Goal: Information Seeking & Learning: Learn about a topic

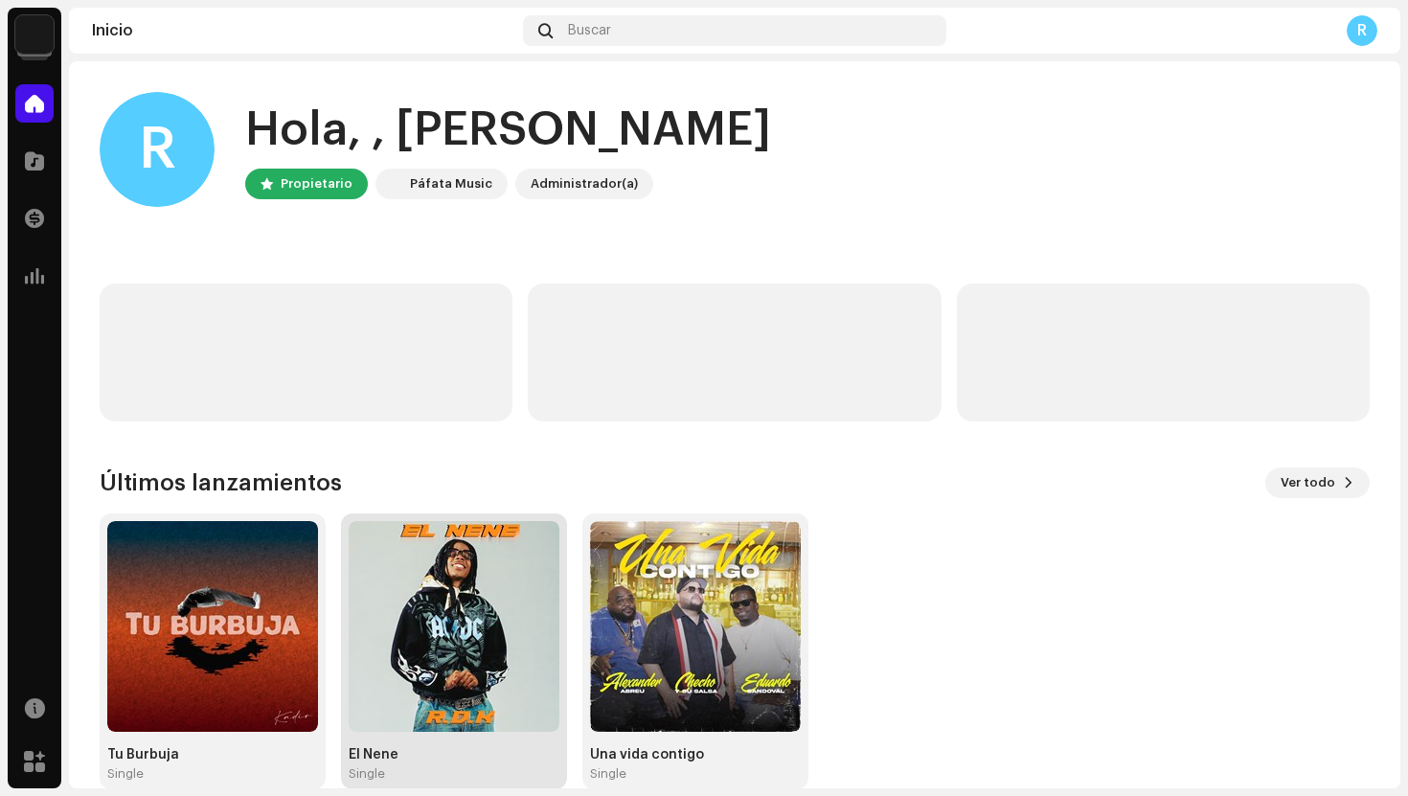
scroll to position [32, 0]
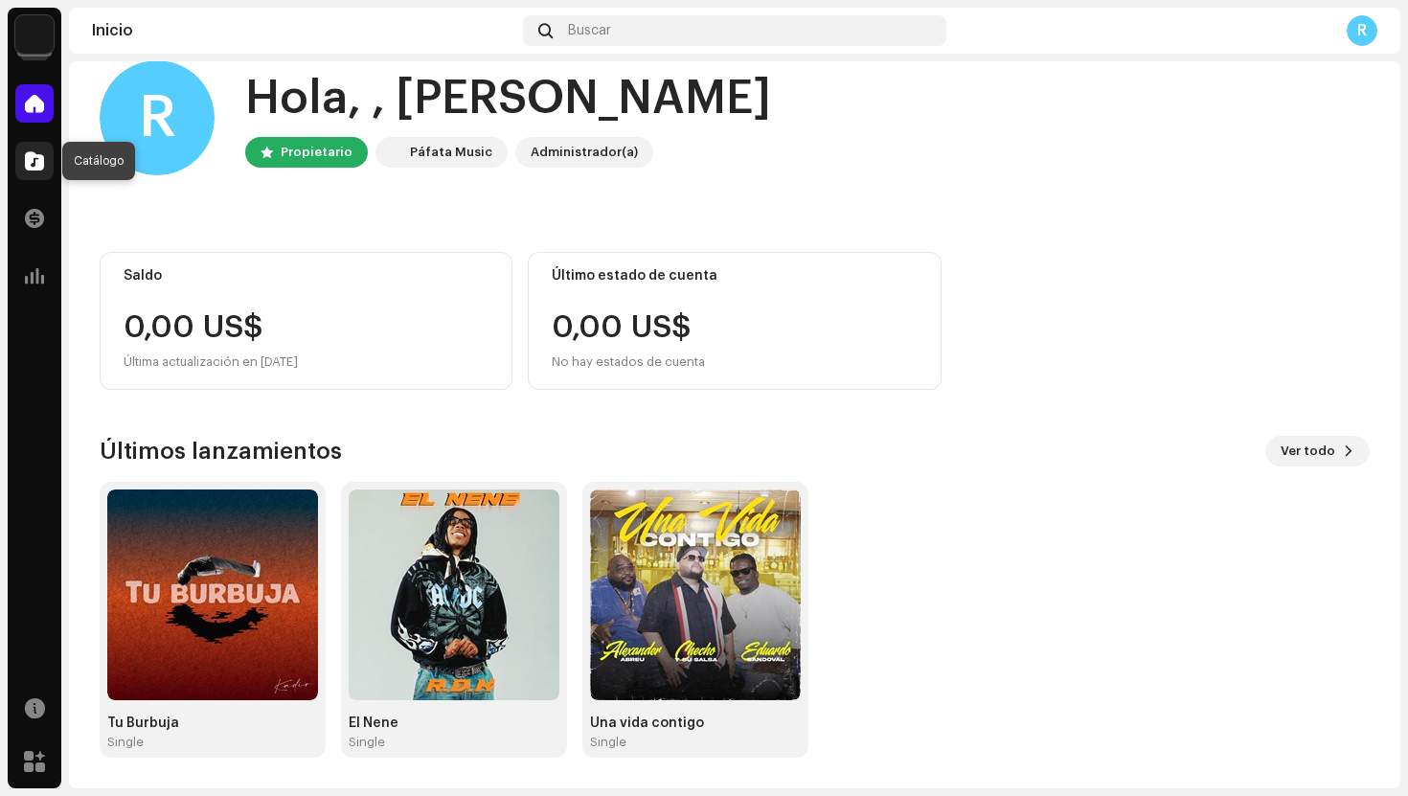
click at [37, 161] on span at bounding box center [34, 160] width 19 height 15
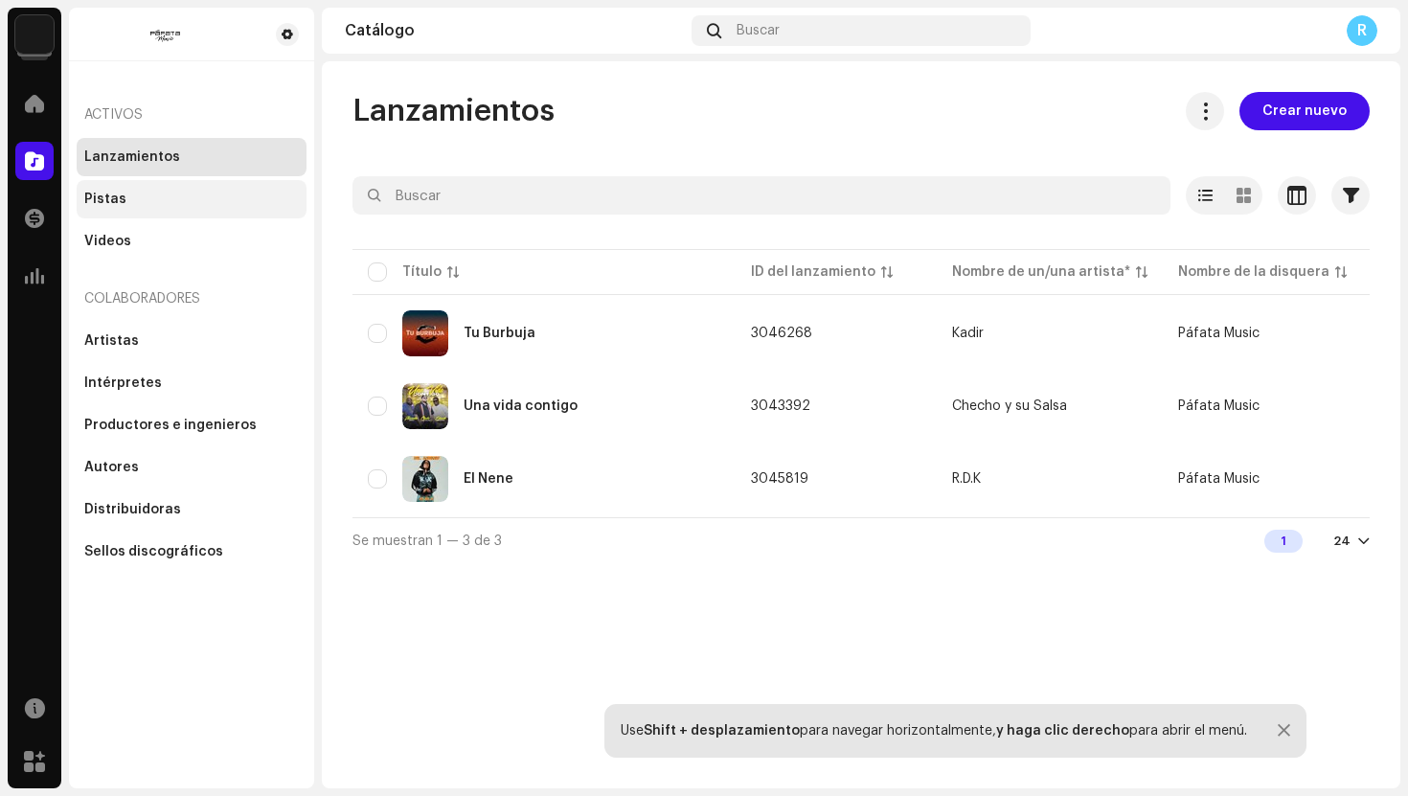
click at [113, 201] on div "Pistas" at bounding box center [105, 199] width 42 height 15
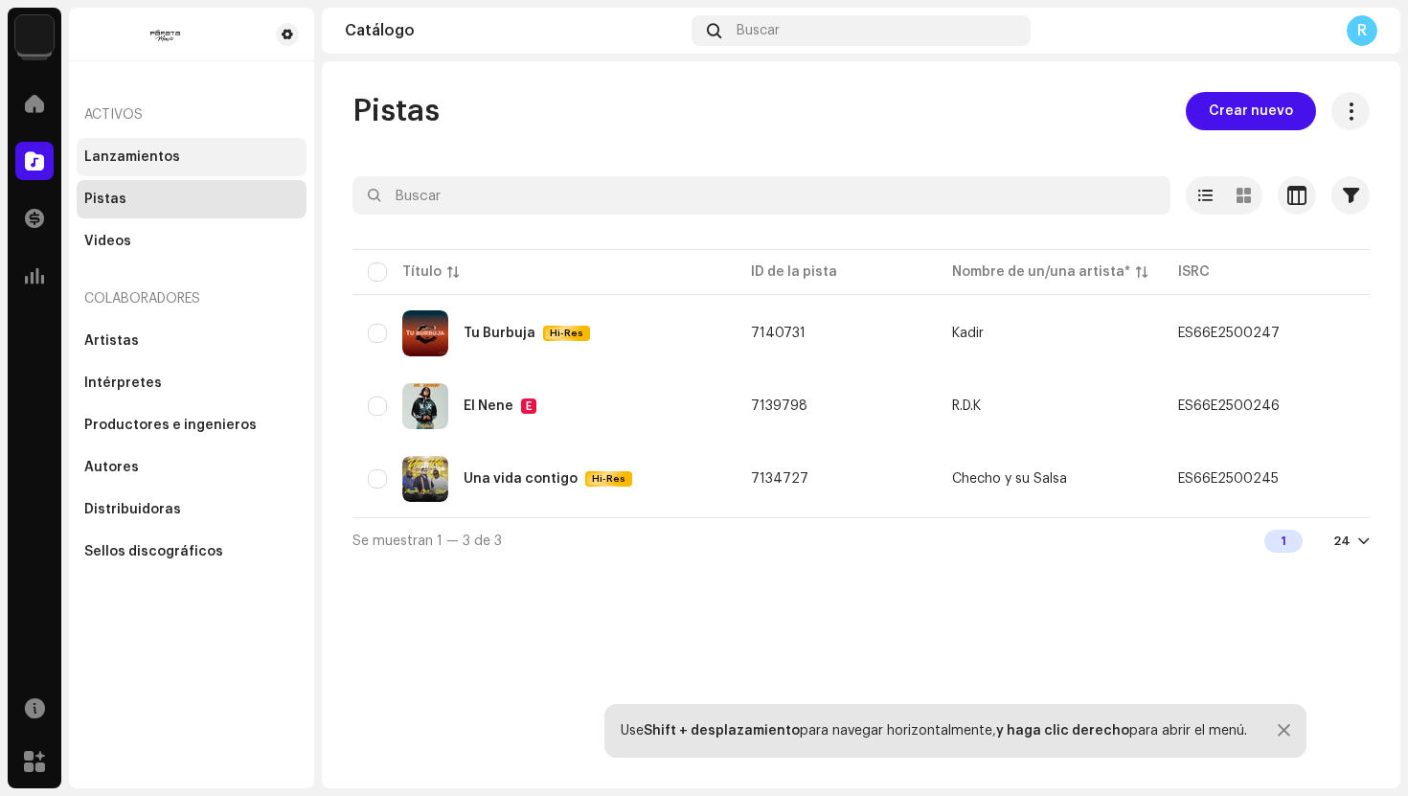
click at [177, 154] on div "Lanzamientos" at bounding box center [191, 156] width 215 height 15
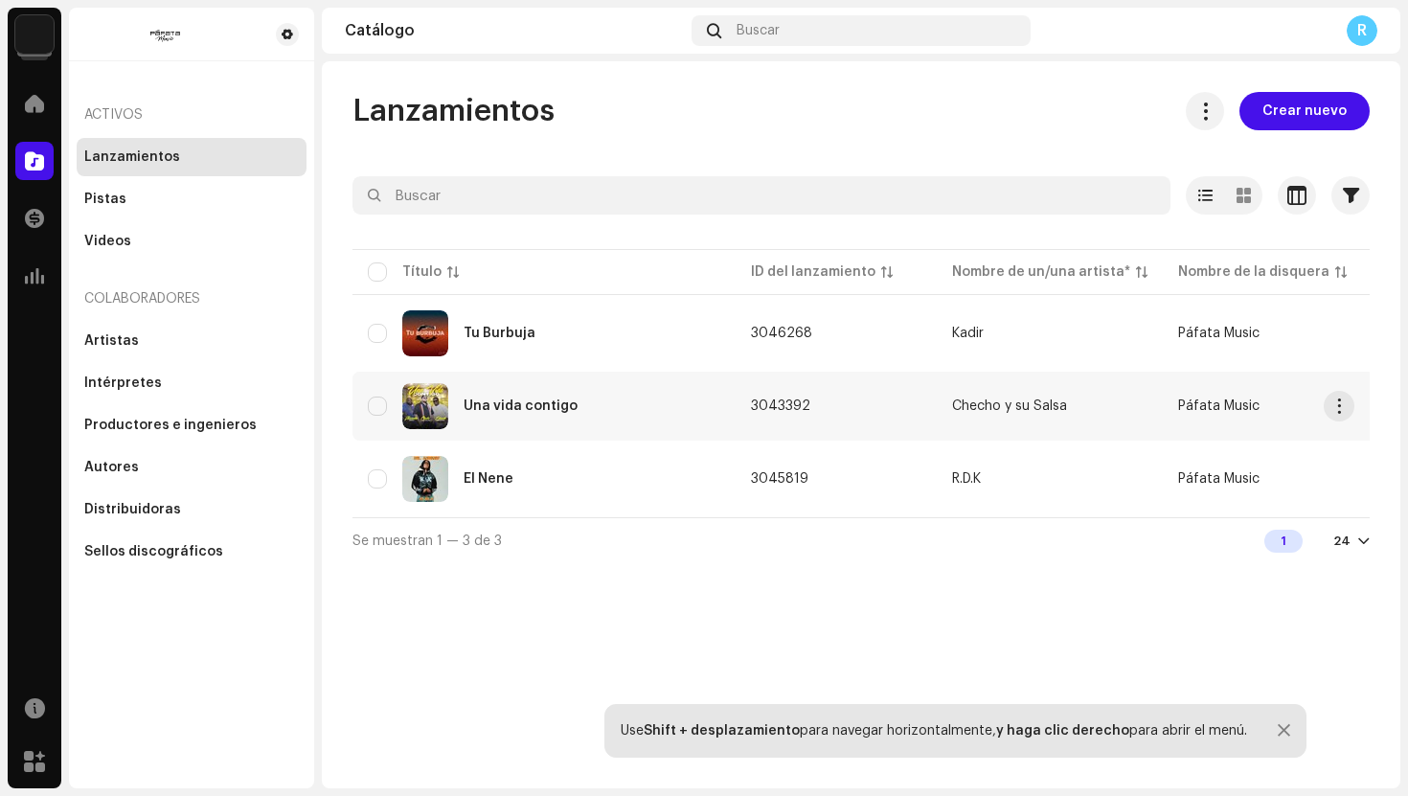
click at [498, 401] on div "Una vida contigo" at bounding box center [521, 406] width 114 height 13
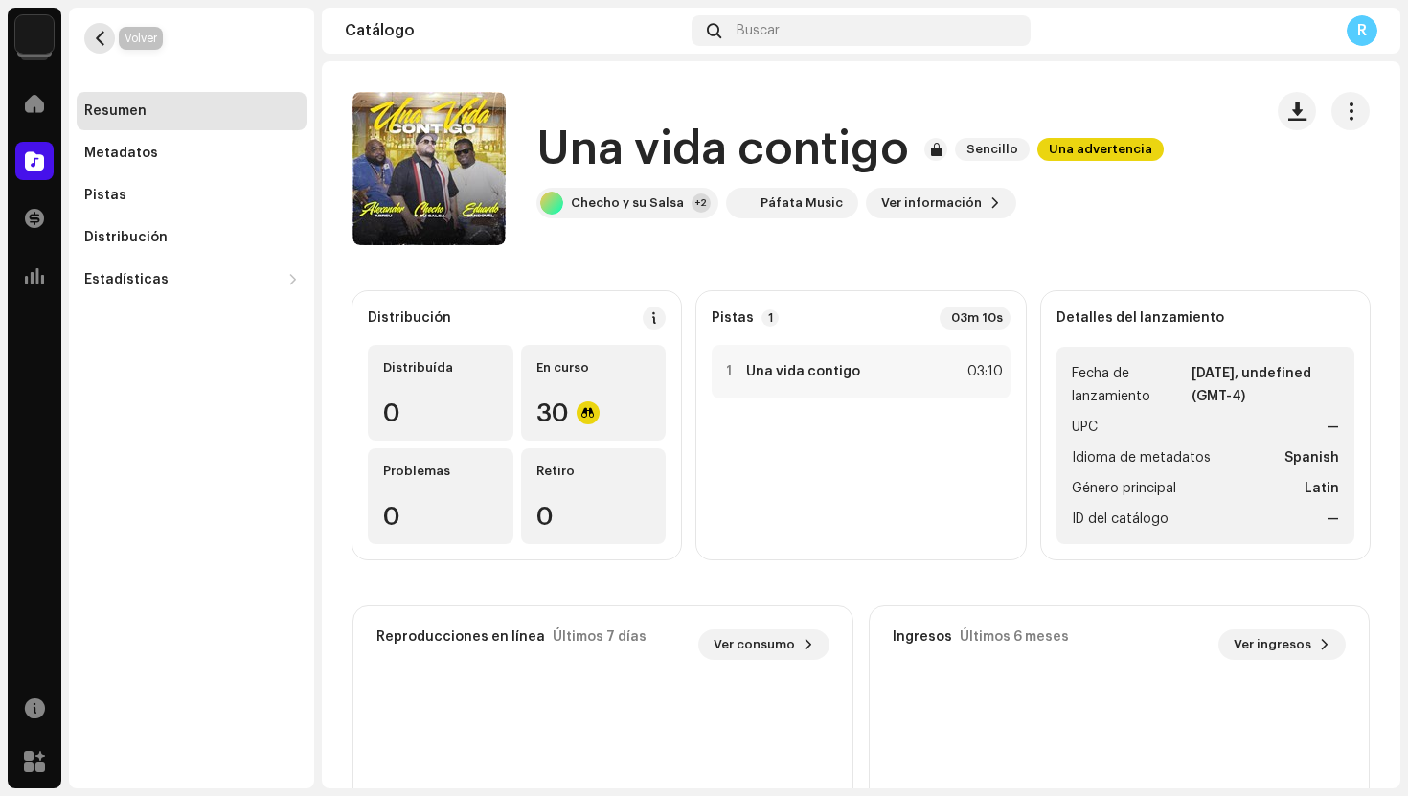
click at [101, 34] on span "button" at bounding box center [100, 38] width 14 height 15
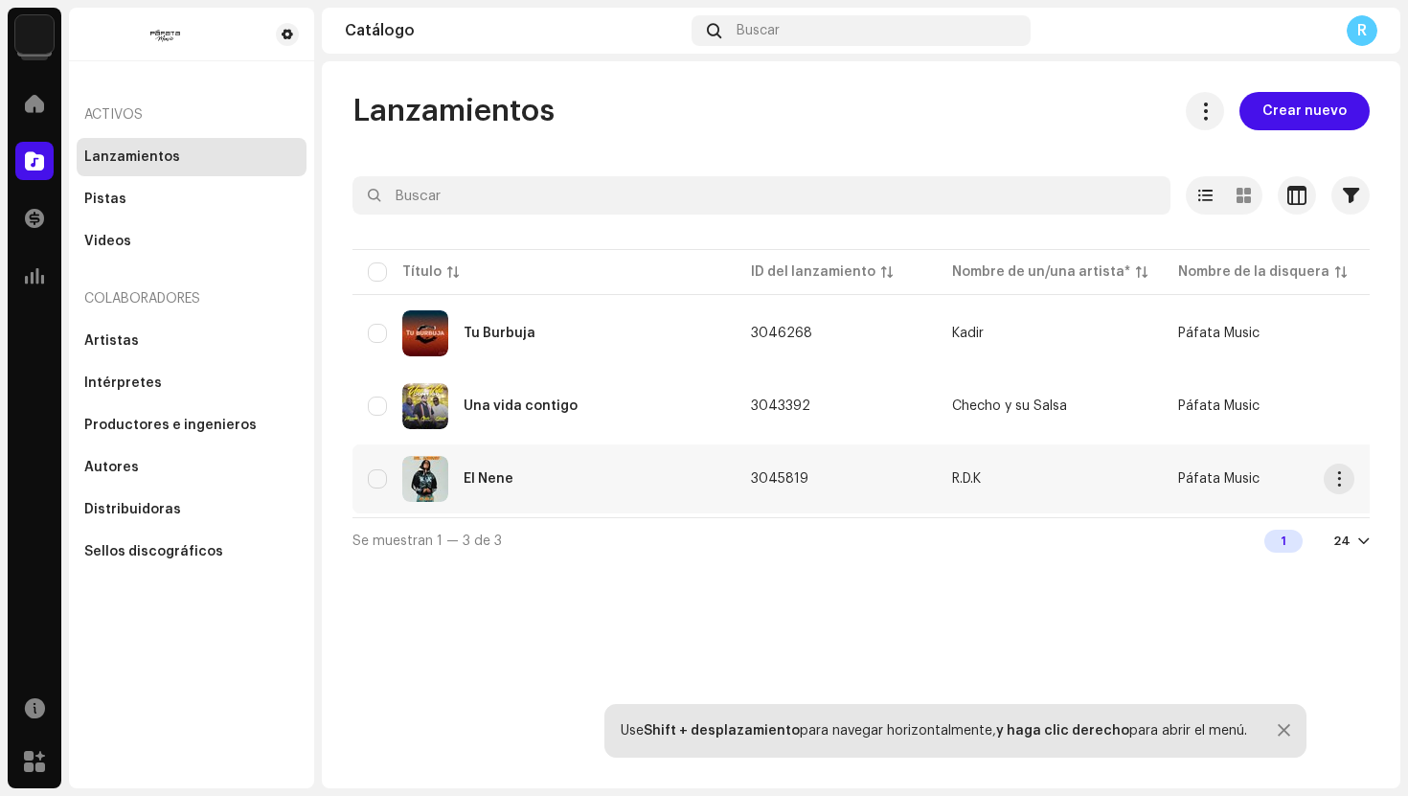
click at [482, 481] on div "El Nene" at bounding box center [489, 478] width 50 height 13
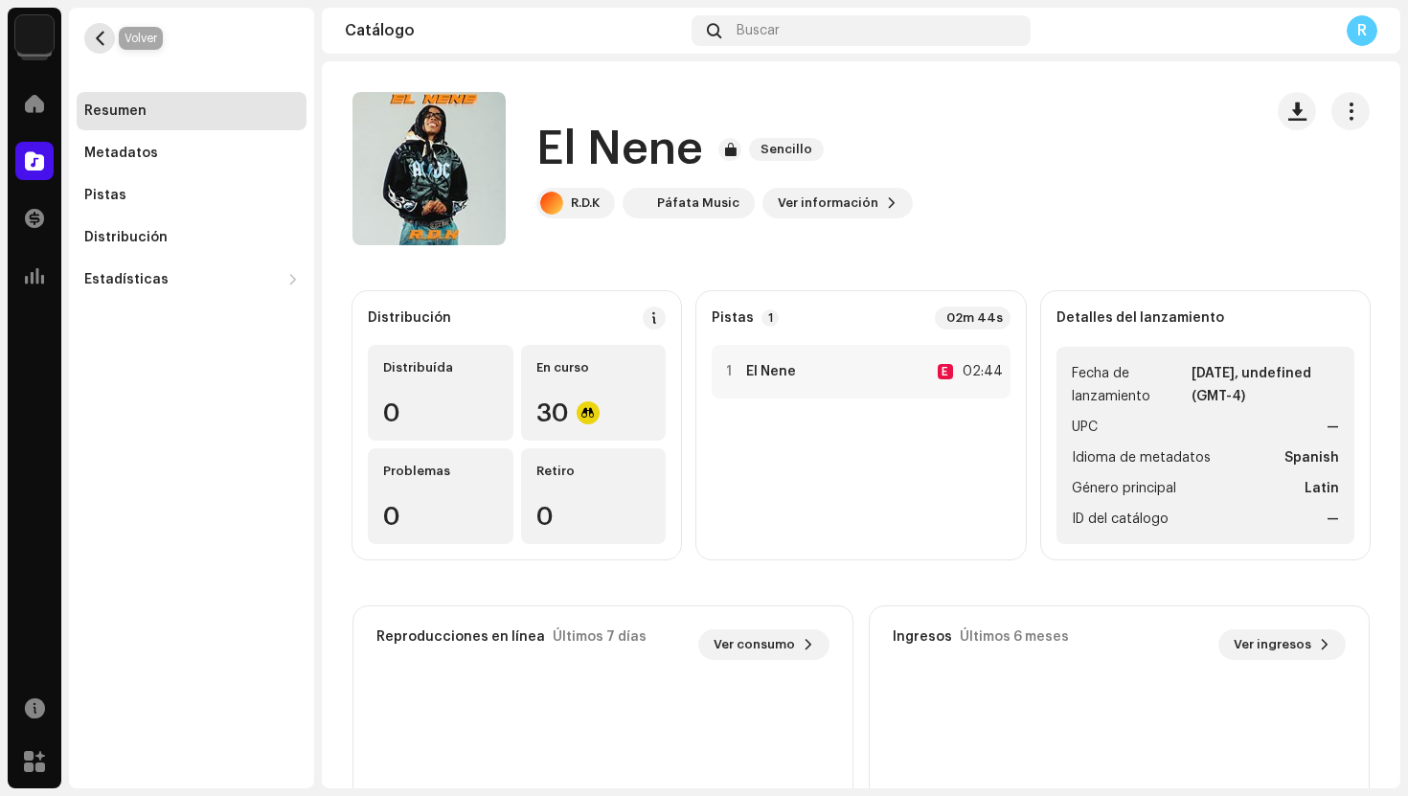
click at [95, 36] on span "button" at bounding box center [100, 38] width 14 height 15
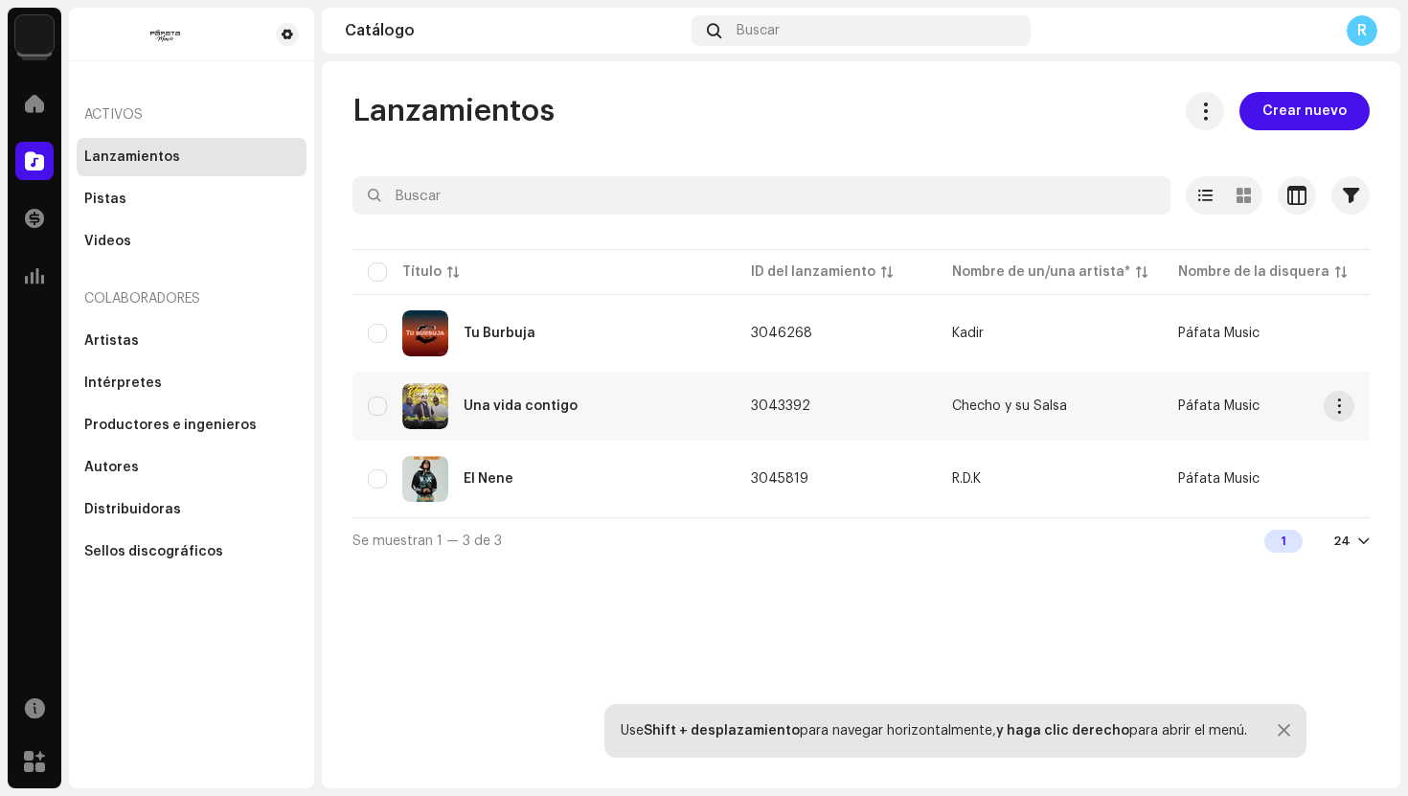
click at [473, 423] on div "Una vida contigo" at bounding box center [544, 406] width 353 height 46
